Goal: Task Accomplishment & Management: Complete application form

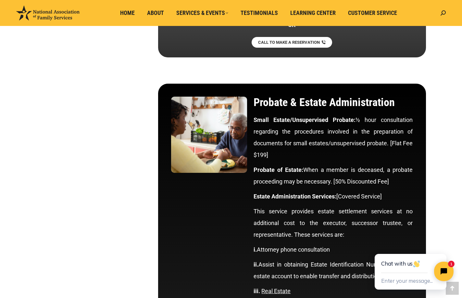
scroll to position [1835, 0]
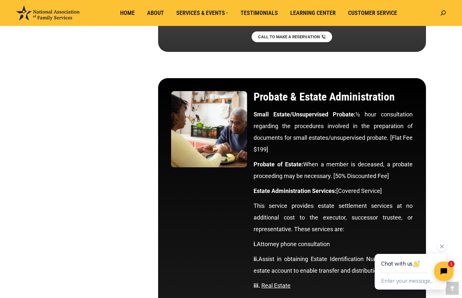
click at [385, 274] on div "Enter your message..." at bounding box center [410, 281] width 59 height 17
click at [408, 274] on div "Enter your message..." at bounding box center [410, 281] width 59 height 17
click at [414, 280] on button "Enter your message..." at bounding box center [407, 281] width 52 height 11
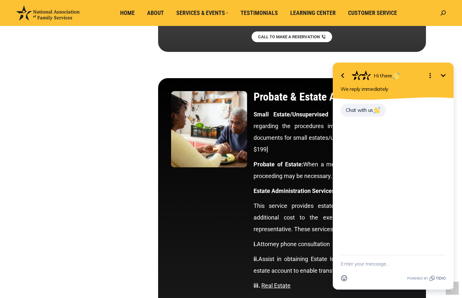
click at [393, 108] on div "Chat with us" at bounding box center [392, 114] width 105 height 22
click at [354, 263] on textarea "New message" at bounding box center [392, 263] width 105 height 17
type textarea "e"
type textarea "we attended a seminar yesterday and want to apply for a living trust"
click at [442, 258] on icon "button" at bounding box center [441, 260] width 7 height 7
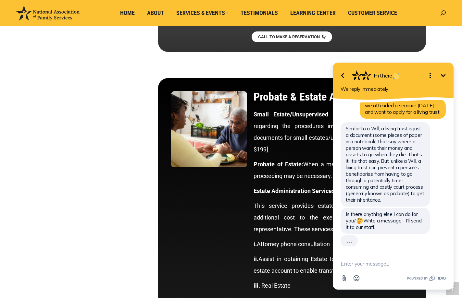
scroll to position [8, 0]
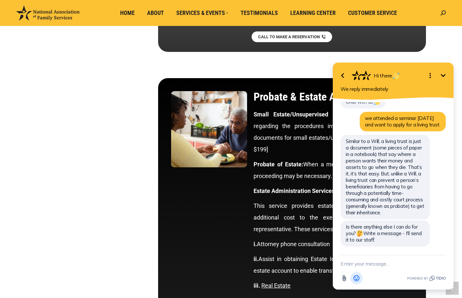
click at [353, 274] on button "Emoji" at bounding box center [356, 278] width 12 height 12
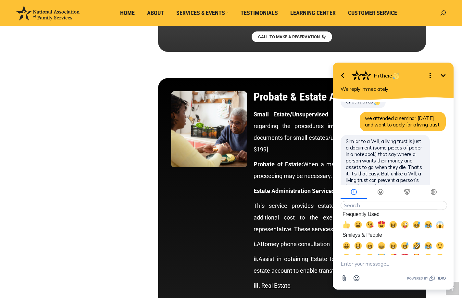
click at [358, 264] on textarea "New message" at bounding box center [392, 263] width 105 height 17
type textarea "yes where s the form?"
click at [440, 265] on icon "button" at bounding box center [442, 264] width 6 height 6
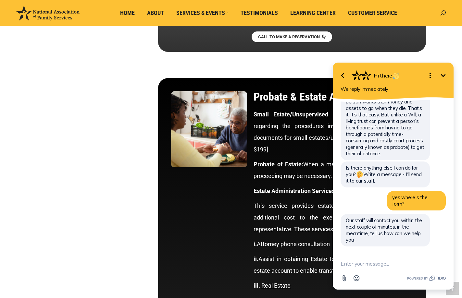
scroll to position [61, 0]
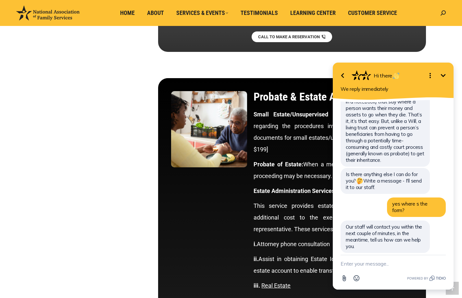
click at [354, 265] on textarea "New message" at bounding box center [392, 263] width 105 height 17
type textarea "where can i fill out the information"
click at [439, 262] on icon "button" at bounding box center [442, 264] width 6 height 6
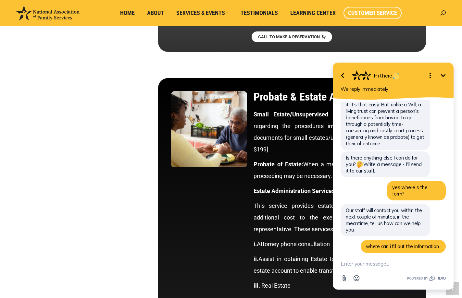
click at [370, 10] on span "Customer Service" at bounding box center [372, 12] width 49 height 7
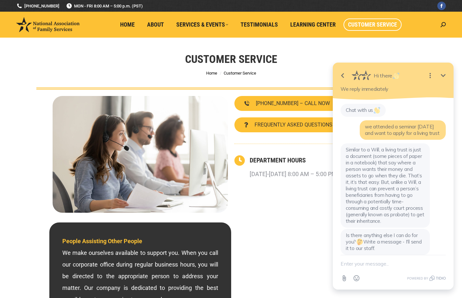
scroll to position [78, 0]
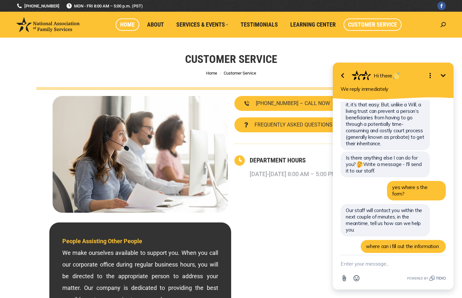
click at [125, 25] on span "Home" at bounding box center [127, 24] width 15 height 7
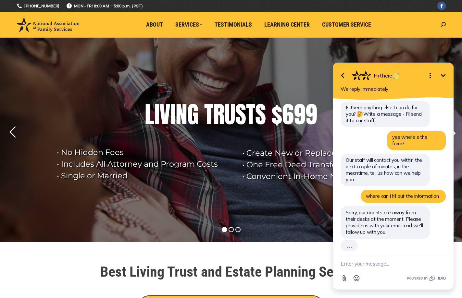
scroll to position [114, 0]
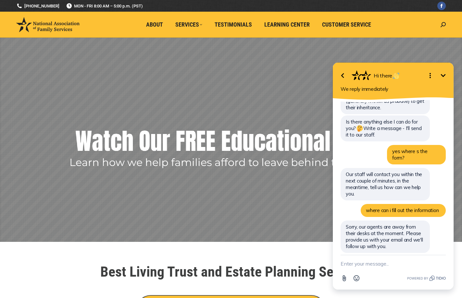
click at [344, 262] on textarea "New message" at bounding box center [392, 263] width 105 height 17
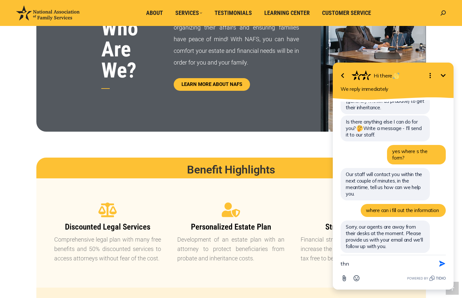
scroll to position [422, 0]
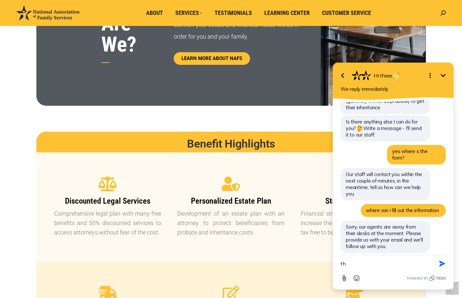
type textarea "t"
type textarea "l"
type textarea "lcastro011@aol.com"
click at [441, 263] on icon "button" at bounding box center [442, 264] width 6 height 6
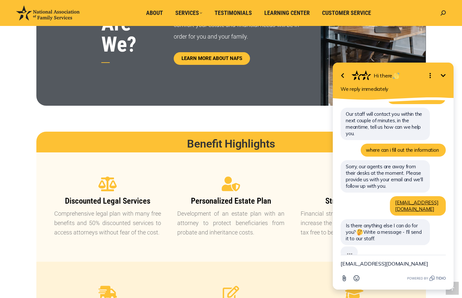
scroll to position [160, 0]
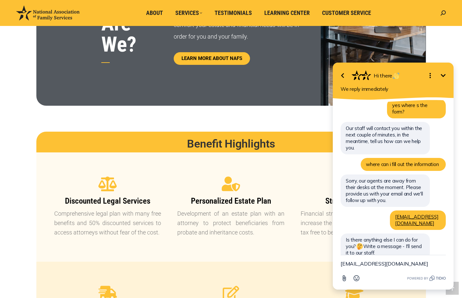
click at [367, 264] on textarea "lcastro011@aol.com" at bounding box center [392, 263] width 105 height 17
click at [443, 73] on icon "Minimize" at bounding box center [443, 76] width 8 height 8
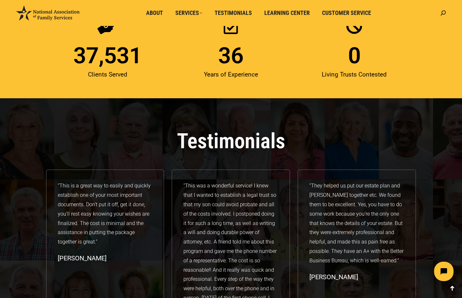
scroll to position [887, 0]
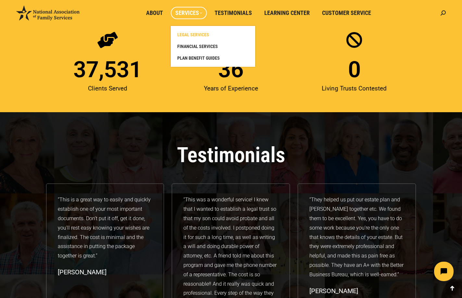
click at [189, 31] on link "LEGAL SERVICES" at bounding box center [213, 35] width 78 height 12
click at [189, 32] on span "LEGAL SERVICES" at bounding box center [193, 35] width 32 height 6
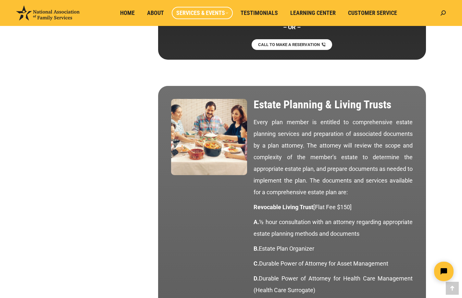
scroll to position [519, 0]
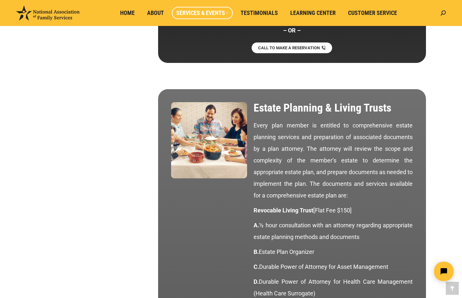
click at [222, 119] on img at bounding box center [209, 140] width 76 height 76
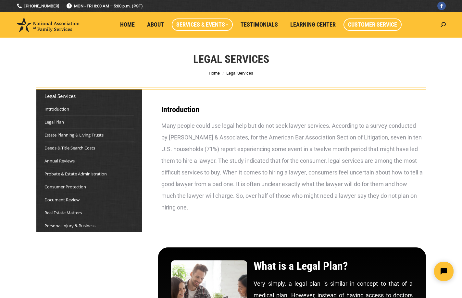
click at [368, 28] on span "Customer Service" at bounding box center [372, 24] width 49 height 7
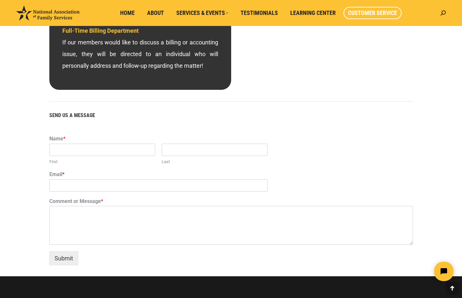
scroll to position [320, 0]
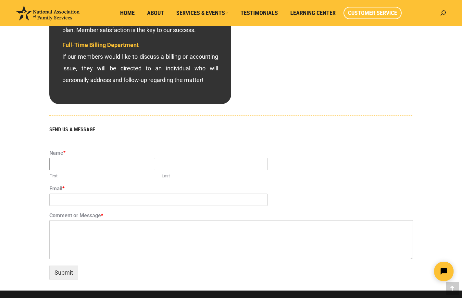
click at [71, 165] on input "First" at bounding box center [102, 164] width 106 height 12
type input "[PERSON_NAME]"
type input "[EMAIL_ADDRESS][DOMAIN_NAME]"
click at [77, 228] on textarea "Comment or Message *" at bounding box center [230, 239] width 363 height 39
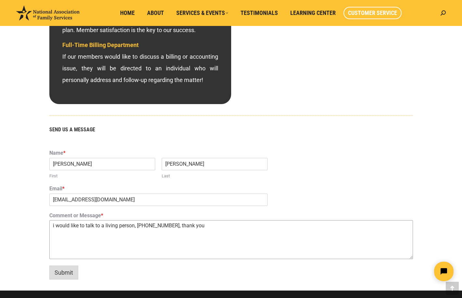
type textarea "i would like to talk to a living person, [PHONE_NUMBER], thank you"
click at [59, 276] on button "Submit" at bounding box center [63, 273] width 29 height 14
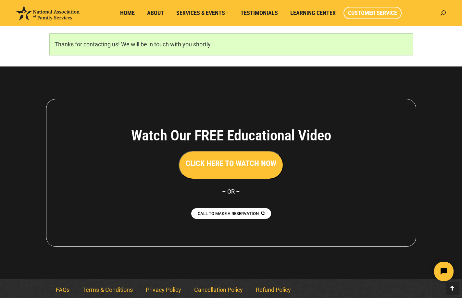
scroll to position [434, 0]
